Goal: Transaction & Acquisition: Purchase product/service

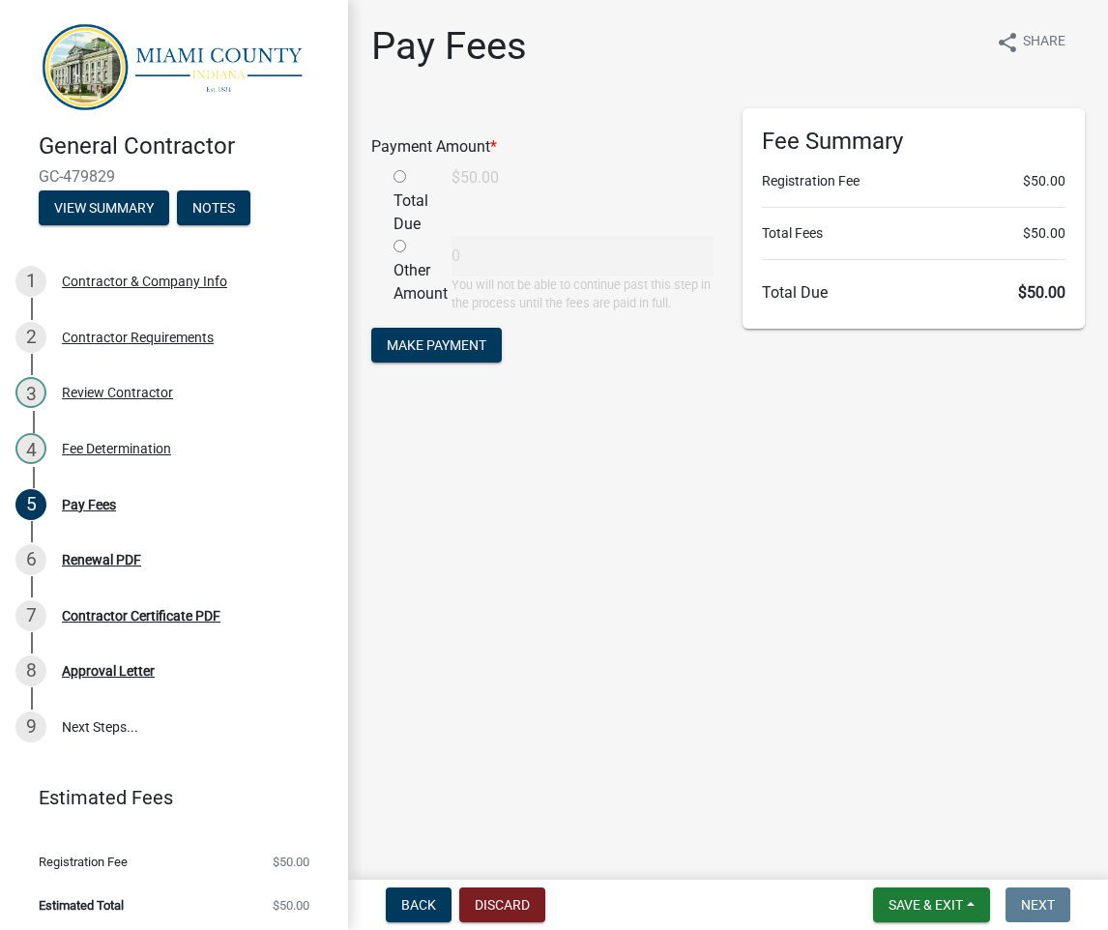
click at [401, 186] on div "Total Due" at bounding box center [408, 201] width 58 height 70
click at [401, 181] on input "radio" at bounding box center [400, 176] width 13 height 13
radio input "true"
type input "50"
click at [441, 339] on span "Make Payment" at bounding box center [437, 344] width 100 height 15
